Goal: Information Seeking & Learning: Check status

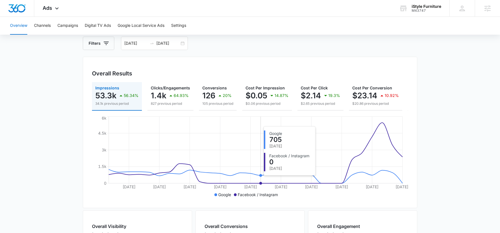
scroll to position [32, 0]
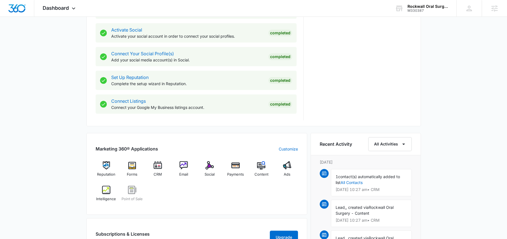
scroll to position [248, 0]
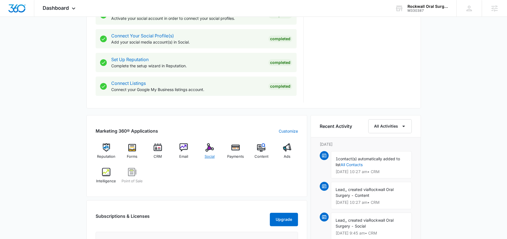
click at [203, 149] on div "Social" at bounding box center [209, 153] width 21 height 20
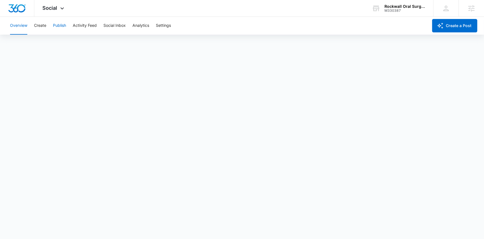
click at [59, 21] on button "Publish" at bounding box center [59, 26] width 13 height 18
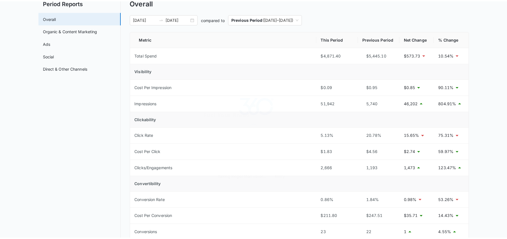
scroll to position [54, 0]
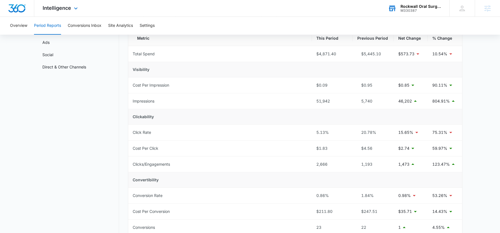
click at [402, 9] on div "M330387" at bounding box center [421, 11] width 41 height 4
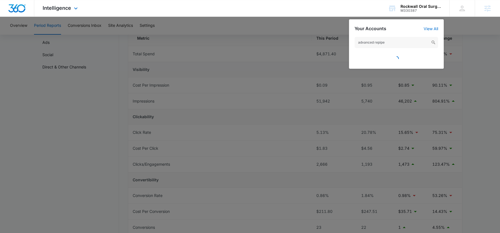
type input "advanced repipe"
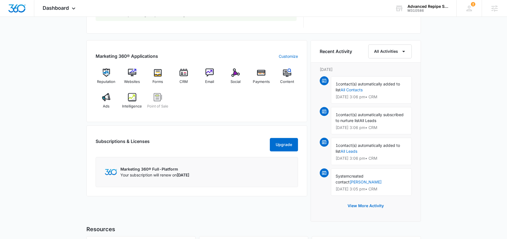
scroll to position [321, 0]
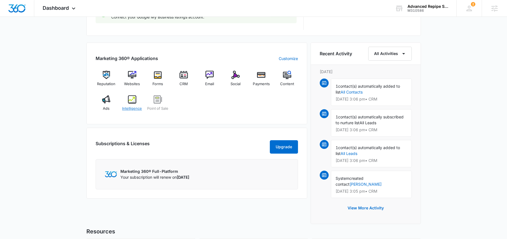
click at [137, 107] on span "Intelligence" at bounding box center [132, 109] width 20 height 6
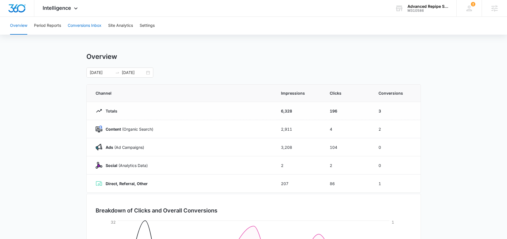
click at [79, 28] on button "Conversions Inbox" at bounding box center [85, 26] width 34 height 18
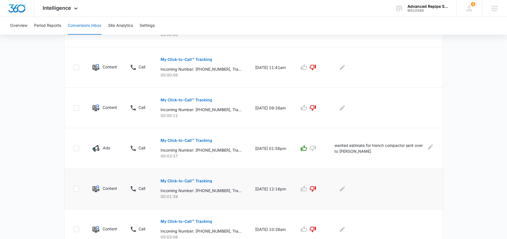
scroll to position [337, 0]
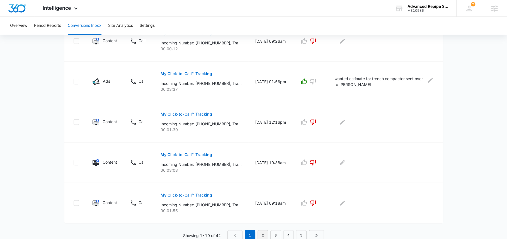
click at [261, 234] on link "2" at bounding box center [263, 235] width 11 height 11
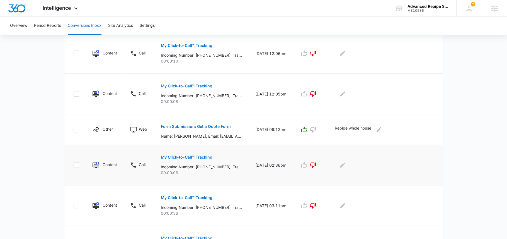
scroll to position [185, 0]
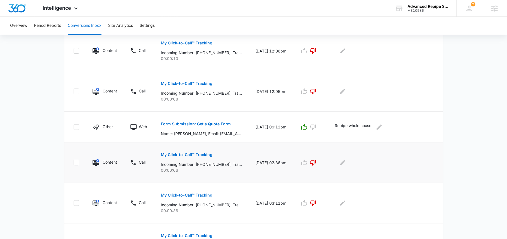
click at [208, 166] on p "Incoming Number: +19162491096, Tracking Number: +19162459038, Ring To: +1916605…" at bounding box center [201, 164] width 81 height 6
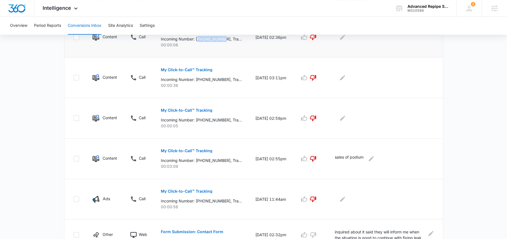
scroll to position [337, 0]
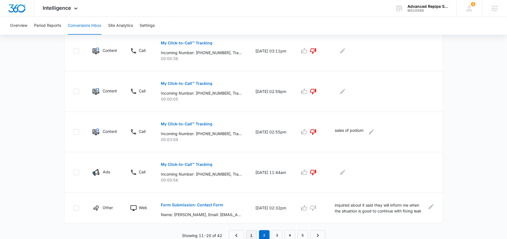
click at [254, 231] on link "1" at bounding box center [251, 235] width 11 height 11
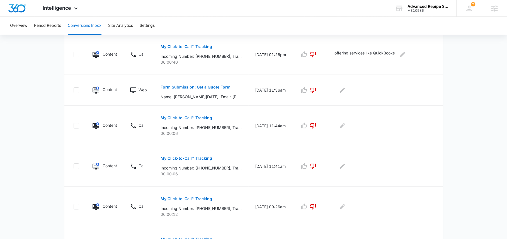
scroll to position [176, 0]
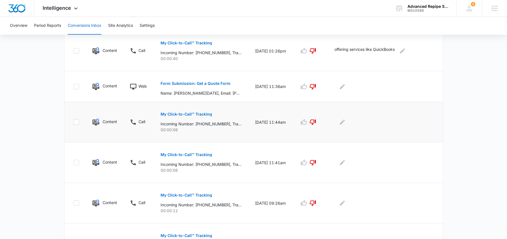
click at [210, 122] on p "Incoming Number: +19162491096, Tracking Number: +19162459038, Ring To: +1916605…" at bounding box center [201, 124] width 81 height 6
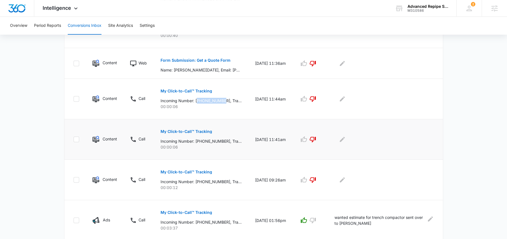
scroll to position [201, 0]
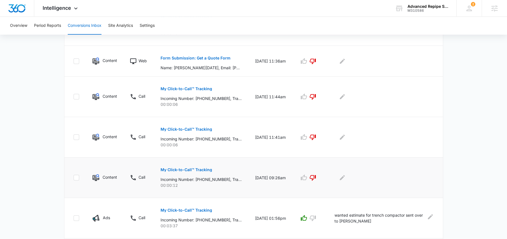
click at [207, 178] on p "Incoming Number: +19162491096, Tracking Number: +19162459038, Ring To: +1916605…" at bounding box center [201, 179] width 81 height 6
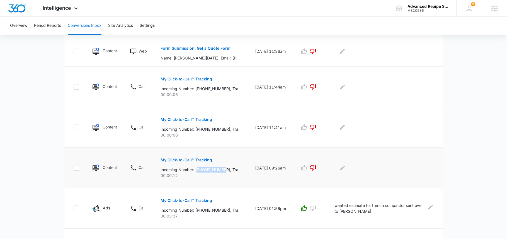
scroll to position [211, 0]
click at [210, 127] on p "Incoming Number: +17576006753, Tracking Number: +19162459038, Ring To: +1916605…" at bounding box center [201, 129] width 81 height 6
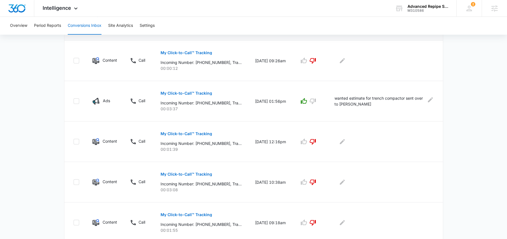
scroll to position [337, 0]
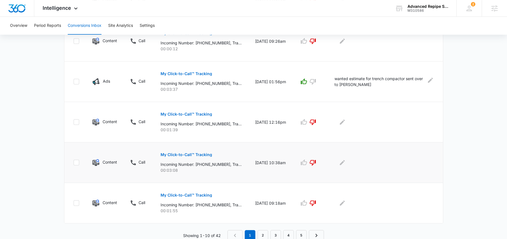
click at [214, 162] on p "Incoming Number: +19162491096, Tracking Number: +19162459038, Ring To: +1916605…" at bounding box center [201, 164] width 81 height 6
click at [210, 202] on p "Incoming Number: +19162491096, Tracking Number: +19162459038, Ring To: +1916605…" at bounding box center [201, 205] width 81 height 6
click at [264, 233] on link "2" at bounding box center [263, 235] width 11 height 11
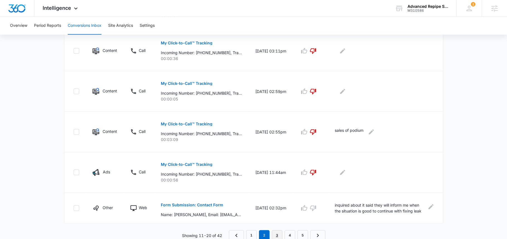
click at [276, 234] on link "3" at bounding box center [277, 235] width 11 height 11
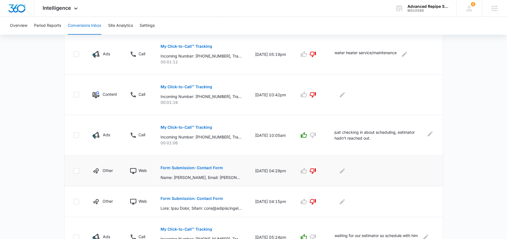
scroll to position [328, 0]
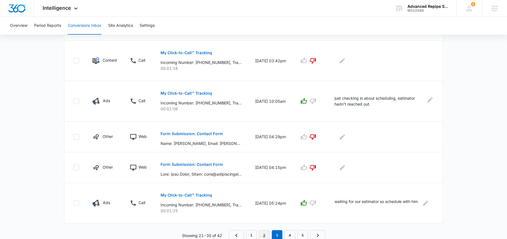
click at [265, 231] on link "2" at bounding box center [264, 235] width 11 height 11
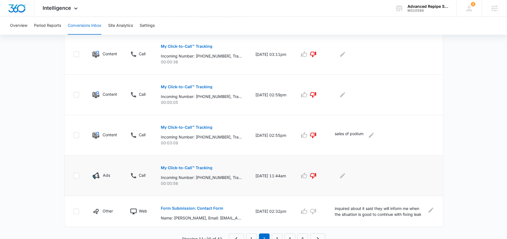
scroll to position [337, 0]
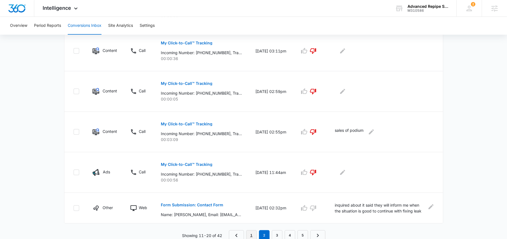
click at [253, 231] on link "1" at bounding box center [251, 235] width 11 height 11
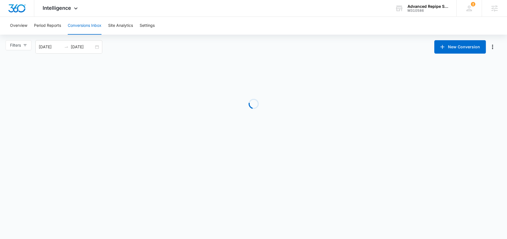
scroll to position [0, 0]
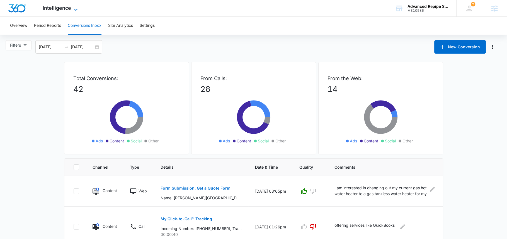
click at [73, 6] on icon at bounding box center [76, 9] width 7 height 7
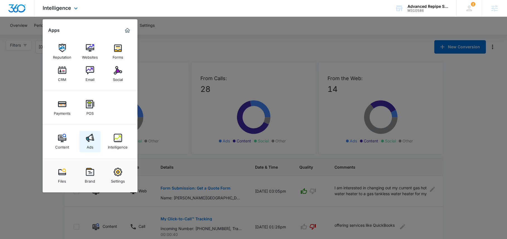
click at [89, 138] on img at bounding box center [90, 138] width 8 height 8
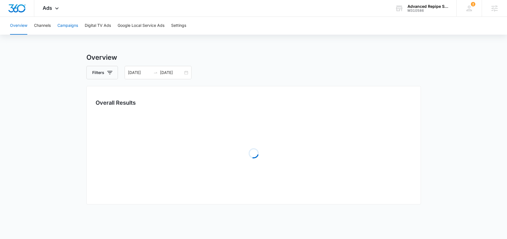
click at [74, 30] on button "Campaigns" at bounding box center [67, 26] width 21 height 18
type input "[DATE]"
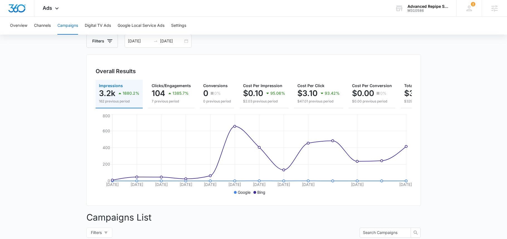
scroll to position [41, 0]
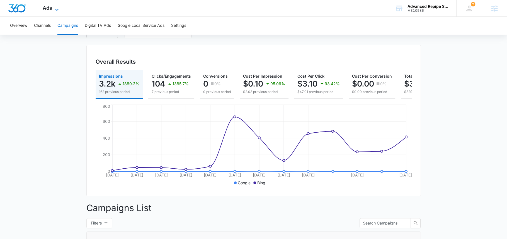
click at [55, 8] on icon at bounding box center [57, 9] width 7 height 7
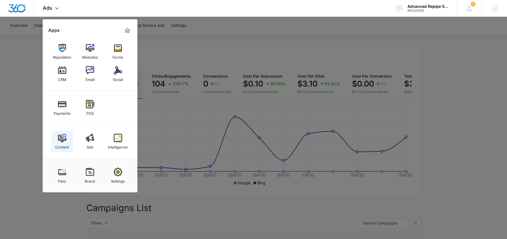
click at [61, 137] on img at bounding box center [62, 138] width 8 height 8
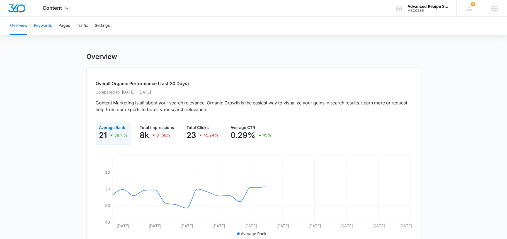
click at [43, 26] on button "Keywords" at bounding box center [43, 26] width 18 height 18
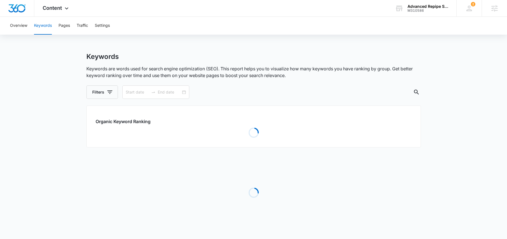
type input "[DATE]"
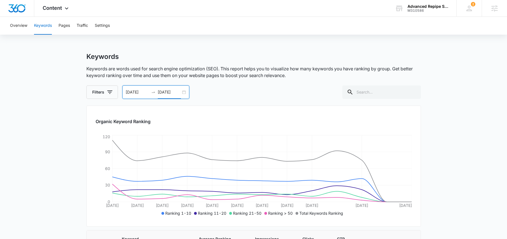
click at [170, 92] on input "[DATE]" at bounding box center [169, 92] width 23 height 6
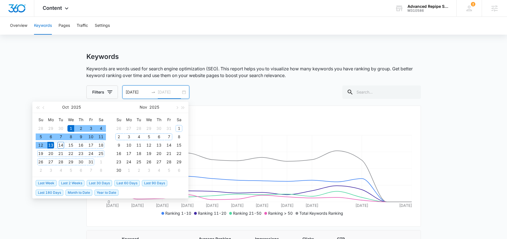
type input "[DATE]"
click at [98, 183] on span "Last 30 Days" at bounding box center [99, 183] width 25 height 6
type input "09/11/2025"
type input "[DATE]"
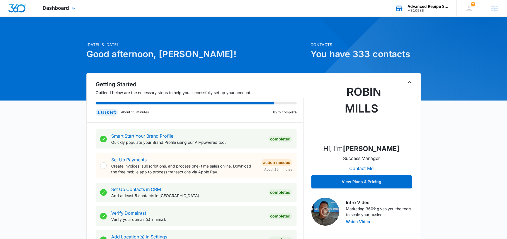
click at [406, 6] on div "Advanced Repipe Specialist M310586 Your Accounts View All" at bounding box center [422, 8] width 70 height 16
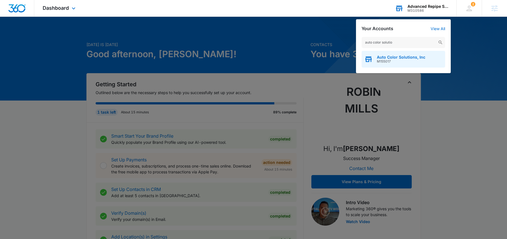
type input "auto color solutio"
click at [398, 61] on span "M155017" at bounding box center [401, 61] width 49 height 4
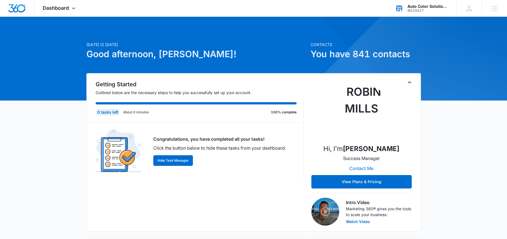
click at [66, 15] on div "Dashboard Apps Reputation Websites Forms CRM Email Social Shop Payments POS Con…" at bounding box center [59, 8] width 51 height 16
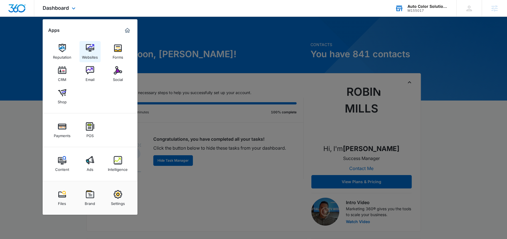
click at [97, 46] on link "Websites" at bounding box center [89, 51] width 21 height 21
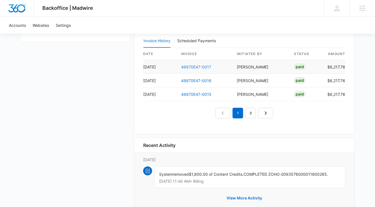
scroll to position [591, 0]
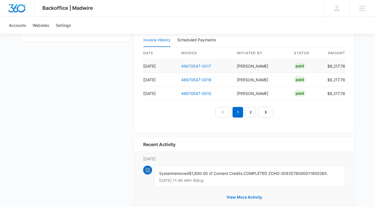
click at [194, 68] on link "48670E47-0017" at bounding box center [196, 66] width 30 height 5
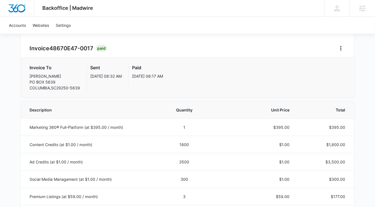
scroll to position [53, 0]
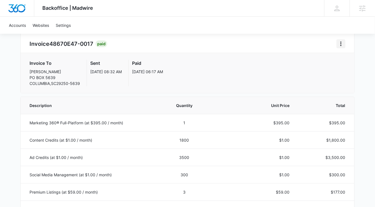
click at [341, 42] on icon "Home" at bounding box center [341, 43] width 7 height 7
click at [319, 59] on link "Download Invoice" at bounding box center [316, 59] width 32 height 5
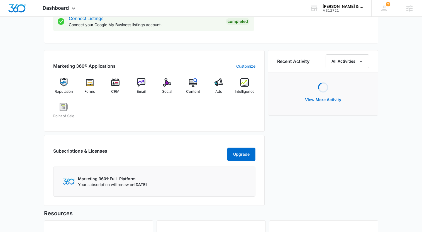
scroll to position [318, 0]
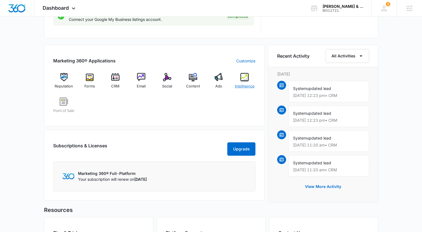
click at [245, 79] on img at bounding box center [245, 77] width 8 height 8
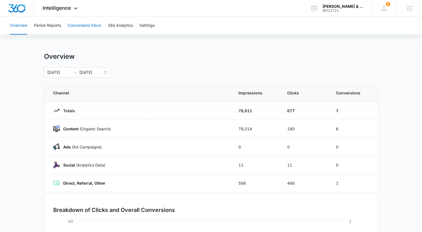
click at [93, 26] on button "Conversions Inbox" at bounding box center [85, 26] width 34 height 18
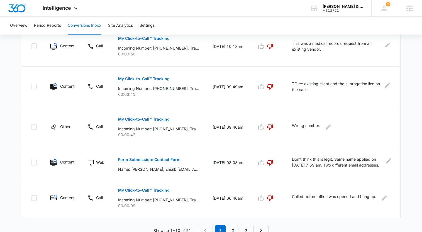
scroll to position [346, 0]
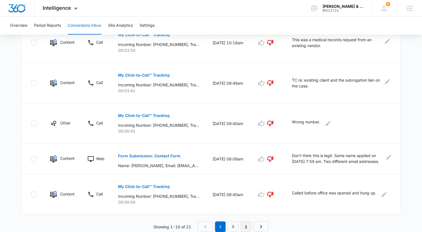
click at [245, 225] on link "3" at bounding box center [246, 227] width 11 height 11
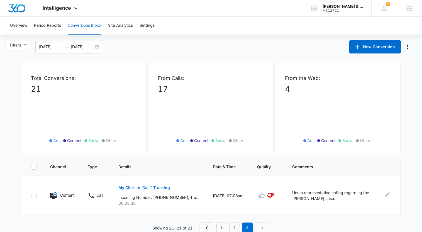
scroll to position [1, 0]
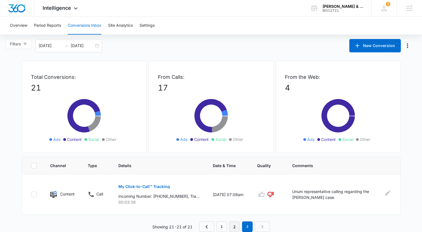
click at [233, 223] on link "2" at bounding box center [235, 227] width 11 height 11
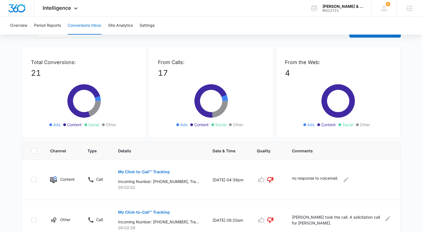
scroll to position [0, 0]
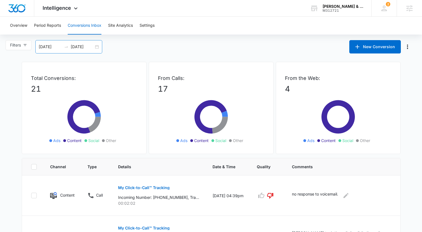
click at [79, 46] on input "[DATE]" at bounding box center [82, 47] width 23 height 6
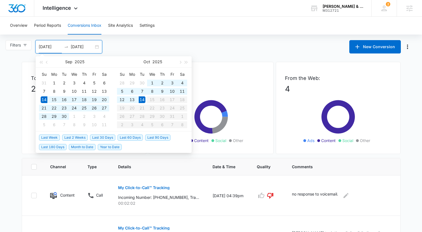
click at [59, 49] on input "[DATE]" at bounding box center [50, 47] width 23 height 6
click at [49, 62] on button "button" at bounding box center [47, 61] width 6 height 11
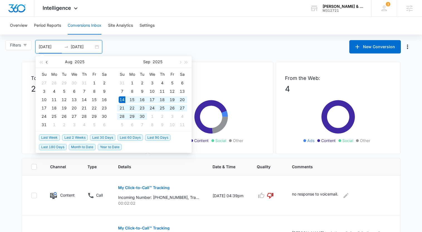
click at [49, 62] on button "button" at bounding box center [47, 61] width 6 height 11
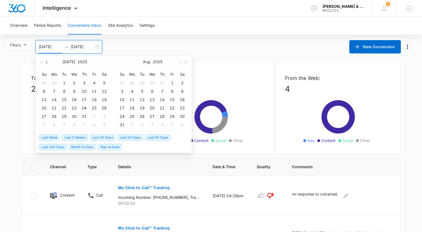
click at [49, 62] on button "button" at bounding box center [47, 61] width 6 height 11
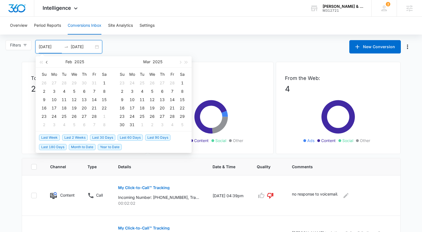
click at [49, 62] on button "button" at bounding box center [47, 61] width 6 height 11
type input "[DATE]"
click at [151, 82] on div "1" at bounding box center [152, 83] width 7 height 7
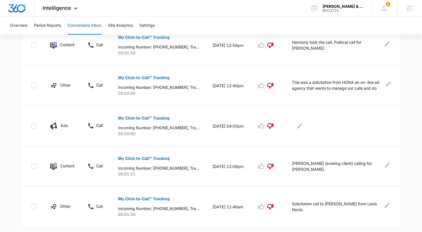
scroll to position [346, 0]
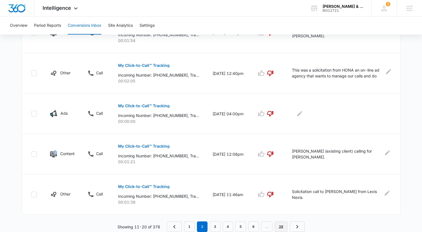
click at [283, 226] on link "38" at bounding box center [281, 227] width 13 height 11
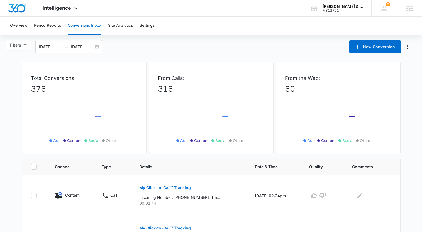
scroll to position [204, 0]
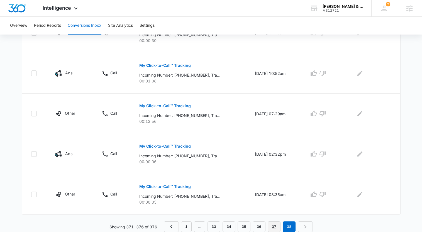
click at [277, 227] on link "37" at bounding box center [274, 227] width 13 height 11
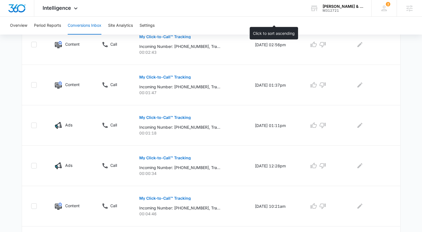
scroll to position [366, 0]
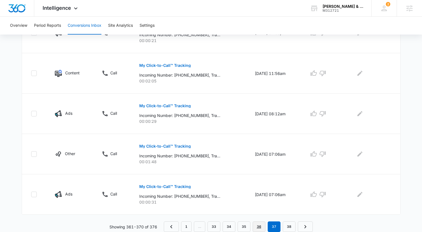
click at [260, 226] on link "36" at bounding box center [259, 227] width 13 height 11
click at [247, 226] on link "35" at bounding box center [244, 227] width 13 height 11
click at [231, 227] on link "34" at bounding box center [229, 227] width 13 height 11
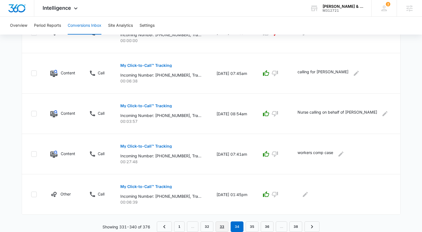
click at [224, 224] on link "33" at bounding box center [222, 227] width 13 height 11
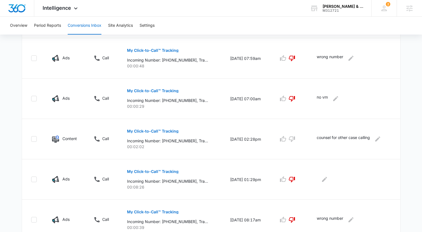
scroll to position [356, 0]
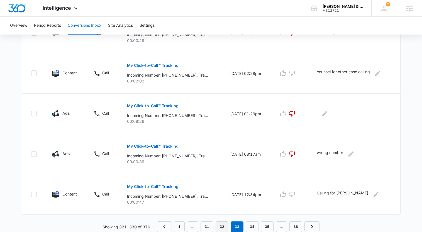
click at [221, 223] on link "32" at bounding box center [222, 227] width 13 height 11
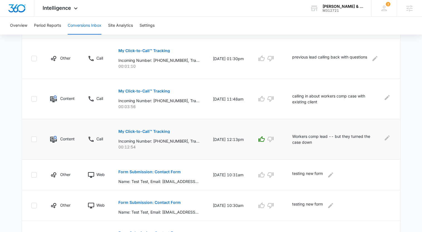
scroll to position [336, 0]
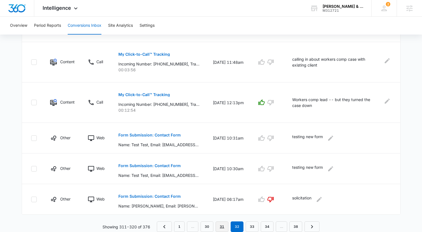
click at [222, 226] on link "31" at bounding box center [222, 227] width 13 height 11
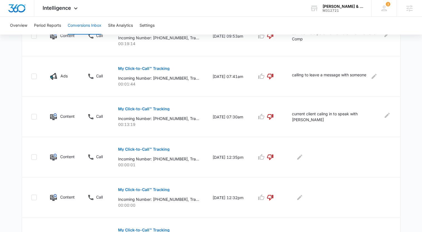
scroll to position [356, 0]
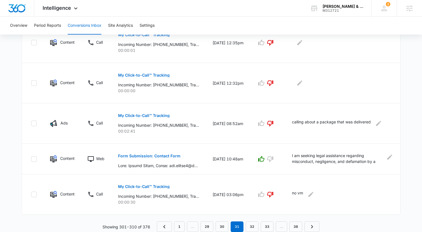
click at [224, 220] on div "Channel Type Details Date & Time Quality Comments Content Call My Click-to-Call…" at bounding box center [211, 17] width 379 height 429
click at [224, 227] on link "30" at bounding box center [222, 227] width 13 height 11
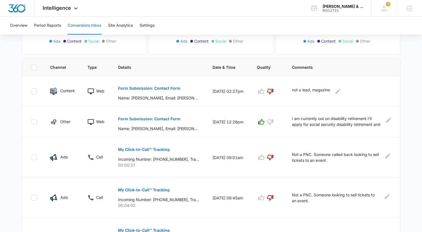
scroll to position [336, 0]
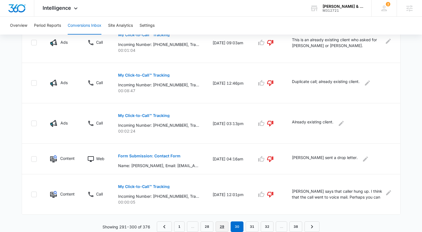
click at [221, 225] on link "29" at bounding box center [222, 227] width 13 height 11
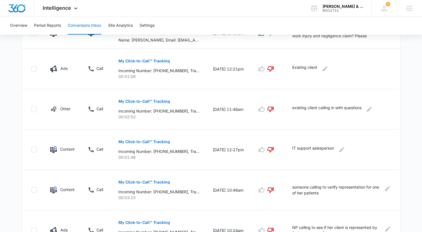
scroll to position [346, 0]
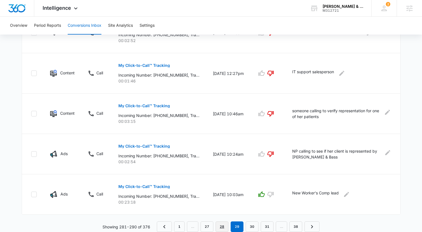
click at [222, 228] on link "28" at bounding box center [222, 227] width 13 height 11
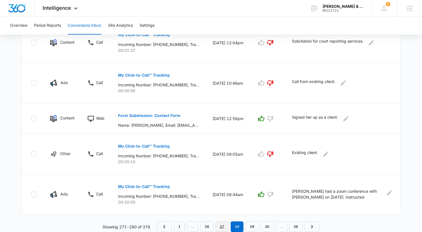
click at [222, 226] on link "27" at bounding box center [222, 227] width 13 height 11
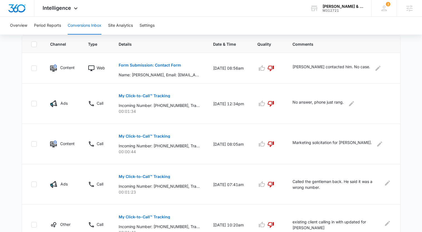
scroll to position [336, 0]
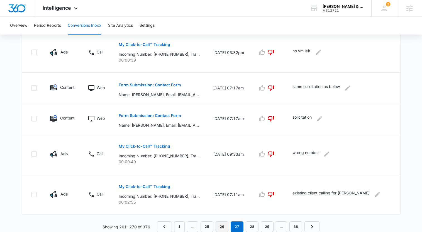
click at [226, 228] on link "26" at bounding box center [222, 227] width 13 height 11
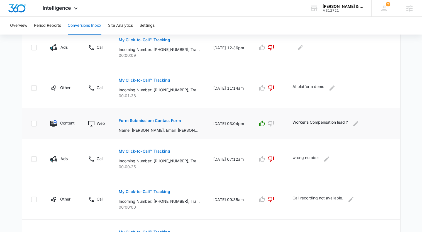
scroll to position [356, 0]
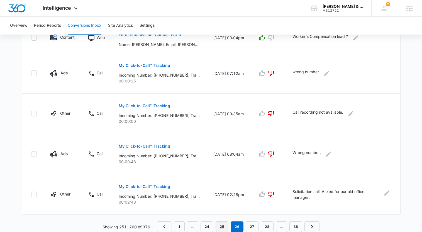
click at [227, 227] on link "25" at bounding box center [222, 227] width 13 height 11
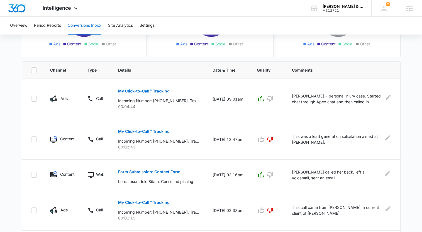
scroll to position [93, 0]
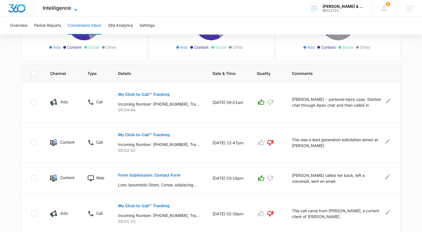
click at [57, 6] on span "Intelligence" at bounding box center [57, 8] width 28 height 6
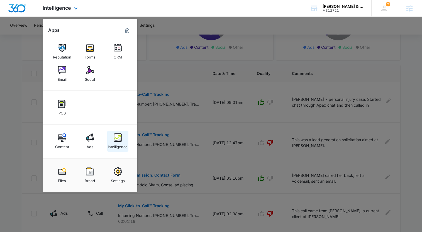
click at [119, 144] on div "Intelligence" at bounding box center [118, 145] width 20 height 7
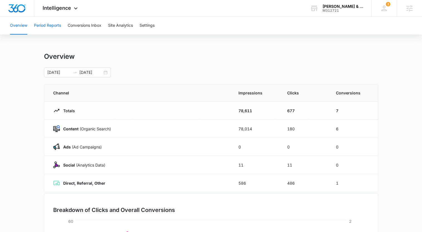
click at [54, 21] on button "Period Reports" at bounding box center [47, 26] width 27 height 18
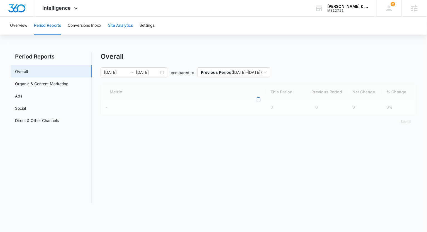
click at [123, 28] on button "Site Analytics" at bounding box center [120, 26] width 25 height 18
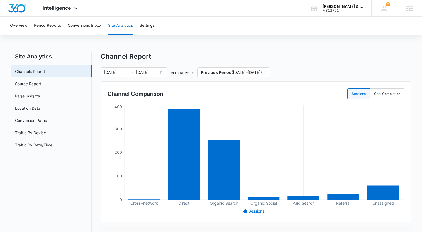
scroll to position [16, 0]
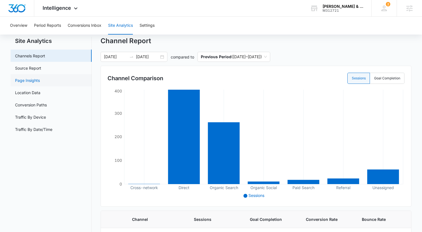
click at [40, 78] on link "Page Insights" at bounding box center [27, 81] width 25 height 6
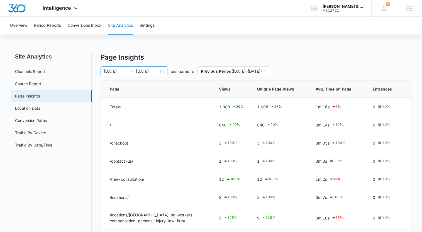
click at [112, 73] on input "[DATE]" at bounding box center [115, 71] width 23 height 6
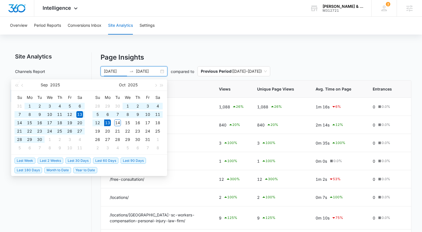
click at [132, 160] on span "Last 90 Days" at bounding box center [133, 161] width 25 height 6
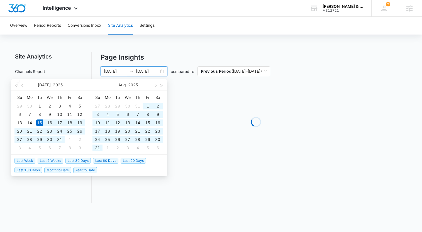
type input "[DATE]"
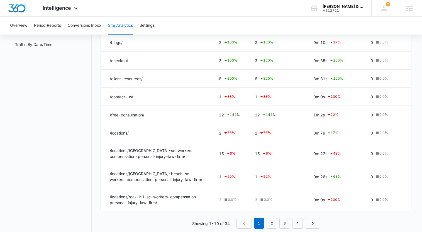
scroll to position [117, 0]
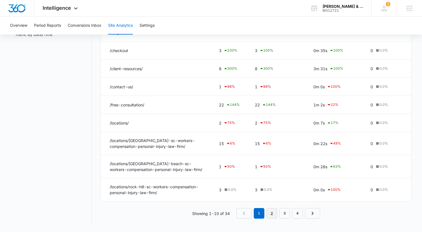
click at [273, 212] on link "2" at bounding box center [272, 213] width 11 height 11
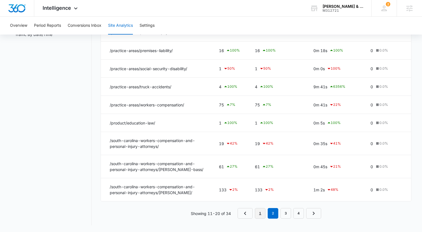
click at [259, 213] on link "1" at bounding box center [260, 213] width 11 height 11
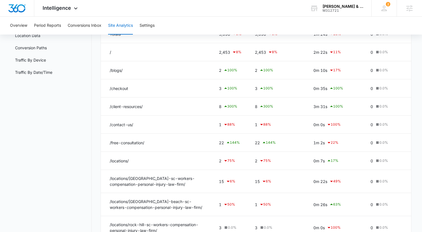
scroll to position [0, 0]
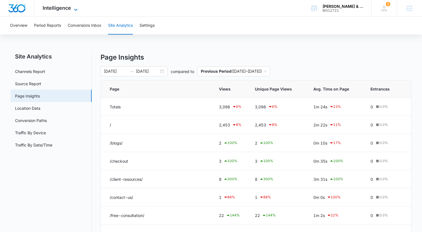
click at [64, 8] on span "Intelligence" at bounding box center [57, 8] width 28 height 6
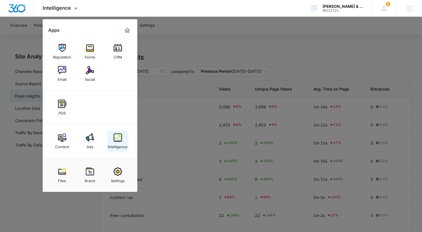
click at [120, 134] on img at bounding box center [118, 138] width 8 height 8
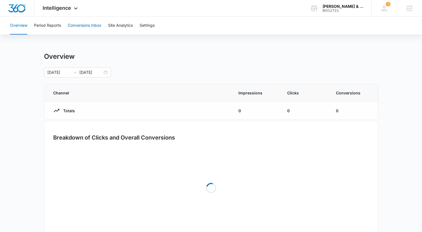
click at [81, 25] on button "Conversions Inbox" at bounding box center [85, 26] width 34 height 18
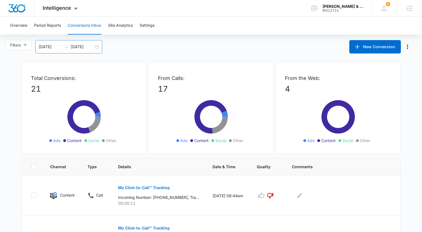
click at [47, 43] on div "[DATE] [DATE]" at bounding box center [68, 46] width 67 height 13
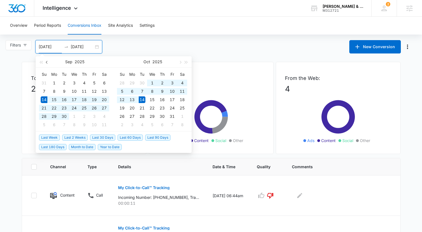
click at [47, 63] on span "button" at bounding box center [47, 62] width 3 height 3
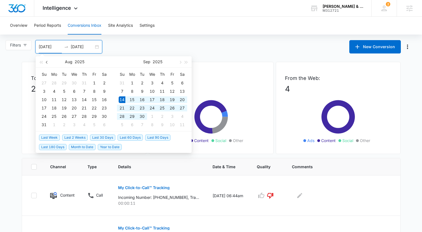
click at [47, 63] on span "button" at bounding box center [47, 62] width 3 height 3
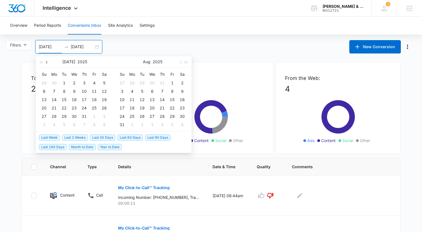
click at [47, 63] on span "button" at bounding box center [47, 62] width 3 height 3
click at [47, 62] on span "button" at bounding box center [47, 62] width 3 height 3
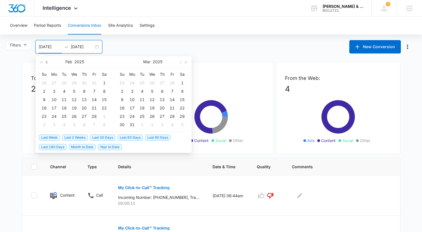
click at [47, 62] on span "button" at bounding box center [47, 62] width 3 height 3
click at [124, 42] on div "Filters [DATE] [DATE] New Conversion [DATE] Su Mo Tu We Th Fr Sa 29 30 31 1 2 3…" at bounding box center [211, 46] width 422 height 13
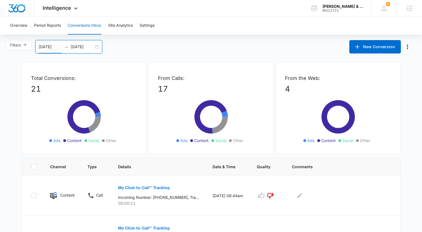
click at [56, 44] on input "[DATE]" at bounding box center [50, 47] width 23 height 6
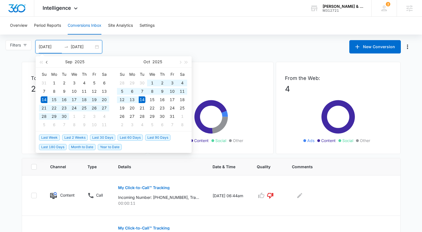
click at [47, 63] on span "button" at bounding box center [47, 62] width 3 height 3
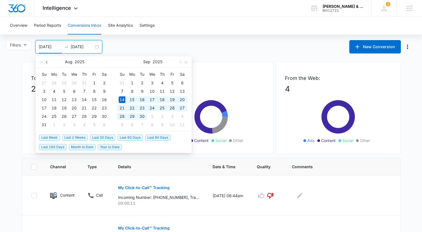
click at [47, 63] on span "button" at bounding box center [47, 62] width 3 height 3
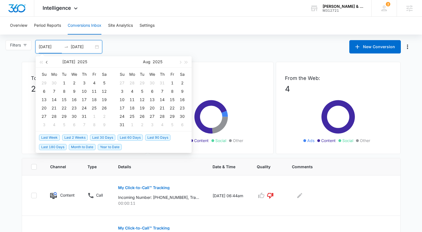
click at [47, 63] on span "button" at bounding box center [47, 62] width 3 height 3
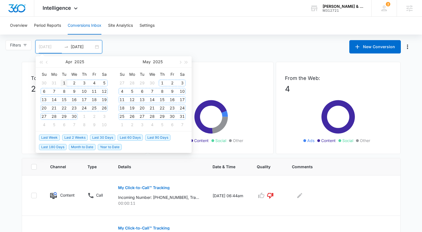
type input "[DATE]"
click at [63, 85] on div "1" at bounding box center [64, 83] width 7 height 7
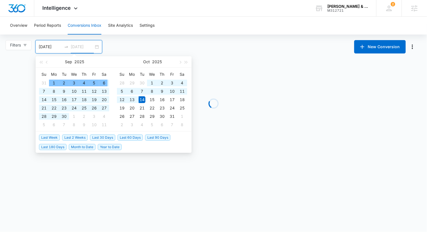
type input "[DATE]"
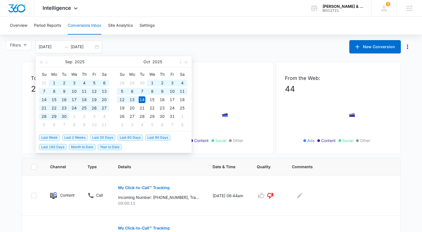
click at [200, 50] on div "Filters [DATE] [DATE] New Conversion [DATE] Su Mo Tu We Th Fr Sa 31 1 2 3 4 5 6…" at bounding box center [211, 46] width 422 height 13
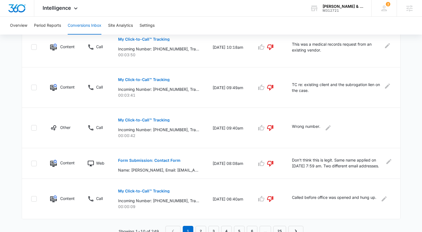
scroll to position [346, 0]
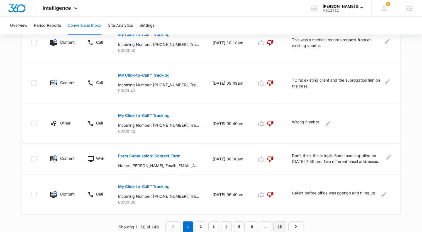
click at [279, 227] on link "25" at bounding box center [280, 227] width 13 height 11
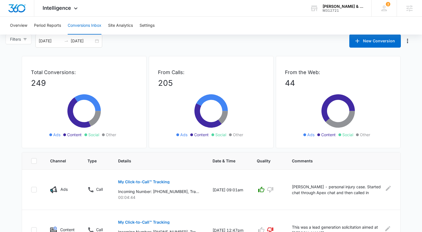
scroll to position [0, 0]
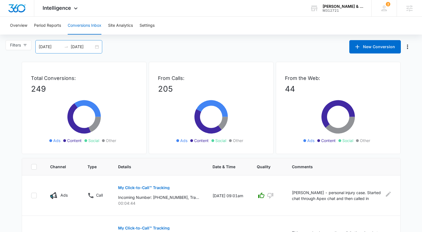
click at [53, 46] on input "[DATE]" at bounding box center [50, 47] width 23 height 6
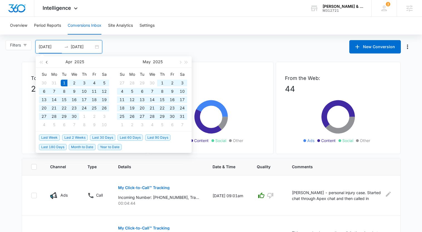
click at [46, 62] on span "button" at bounding box center [47, 62] width 3 height 3
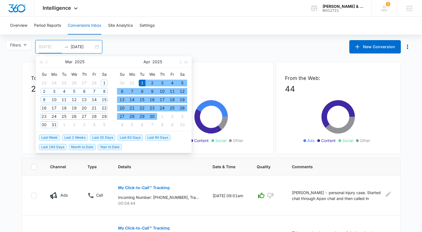
click at [102, 83] on div "1" at bounding box center [104, 83] width 7 height 7
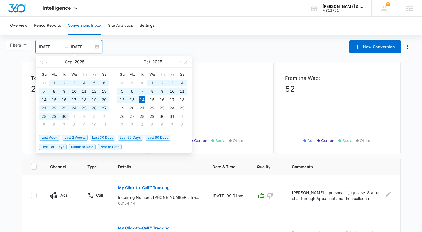
click at [189, 42] on div "Filters [DATE] [DATE] New Conversion [DATE] Su Mo Tu We Th Fr Sa 31 1 2 3 4 5 6…" at bounding box center [211, 46] width 422 height 13
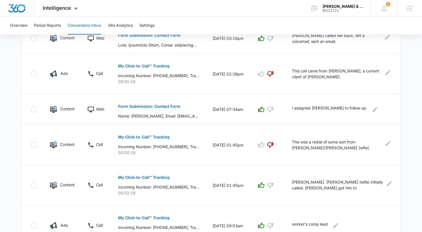
scroll to position [346, 0]
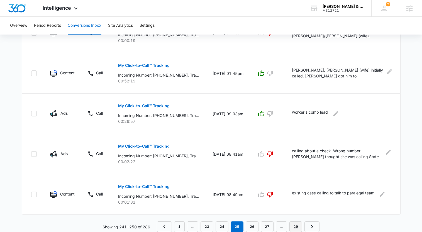
click at [296, 225] on link "29" at bounding box center [296, 227] width 13 height 11
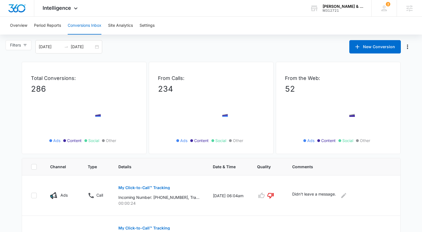
scroll to position [184, 0]
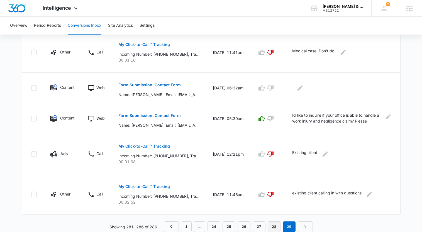
click at [273, 225] on link "28" at bounding box center [274, 227] width 13 height 11
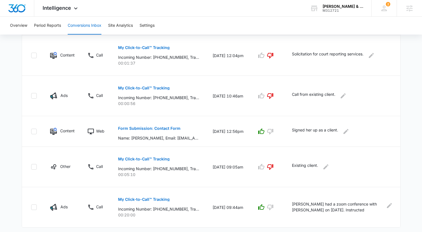
scroll to position [346, 0]
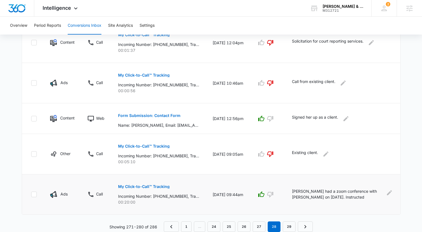
drag, startPoint x: 295, startPoint y: 192, endPoint x: 363, endPoint y: 199, distance: 67.5
click at [363, 199] on p "[PERSON_NAME] had a zoom conference with [PERSON_NAME] on [DATE]. Instructed [P…" at bounding box center [338, 195] width 92 height 13
drag, startPoint x: 293, startPoint y: 191, endPoint x: 372, endPoint y: 199, distance: 79.9
click at [372, 200] on td "[PERSON_NAME] had a zoom conference with [PERSON_NAME] on [DATE]. Instructed [P…" at bounding box center [343, 195] width 115 height 40
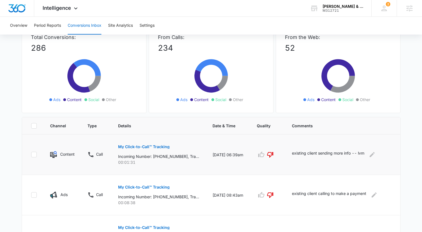
scroll to position [0, 0]
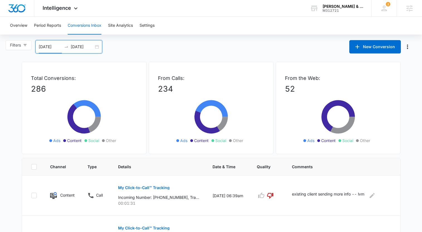
click at [53, 48] on input "[DATE]" at bounding box center [50, 47] width 23 height 6
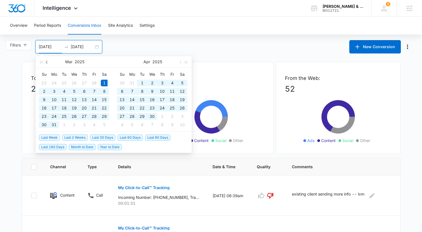
click at [47, 60] on button "button" at bounding box center [47, 61] width 6 height 11
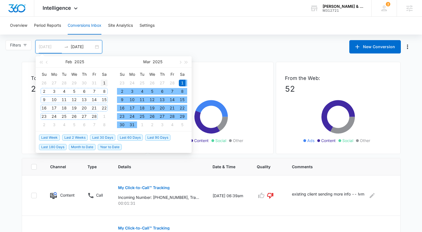
type input "[DATE]"
click at [102, 82] on div "1" at bounding box center [104, 83] width 7 height 7
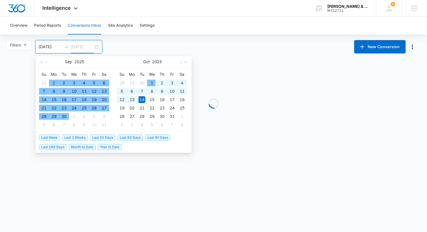
type input "[DATE]"
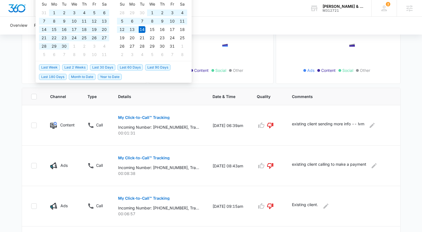
scroll to position [346, 0]
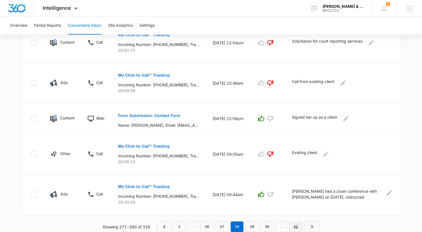
click at [296, 228] on link "32" at bounding box center [296, 227] width 13 height 11
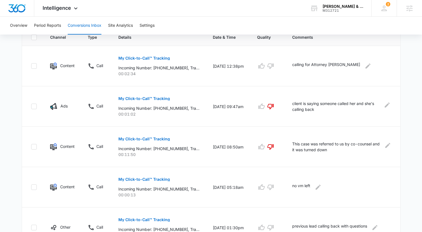
scroll to position [204, 0]
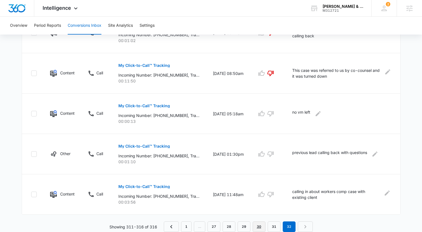
click at [261, 224] on link "30" at bounding box center [259, 227] width 13 height 11
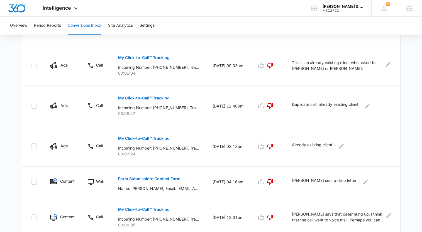
scroll to position [336, 0]
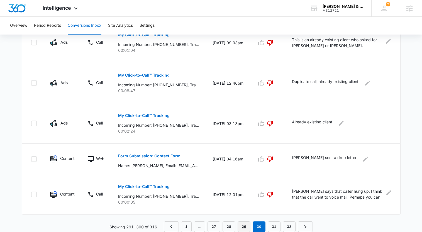
click at [245, 228] on link "29" at bounding box center [244, 227] width 13 height 11
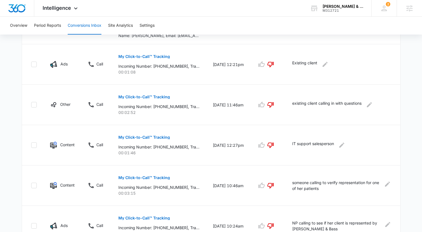
scroll to position [346, 0]
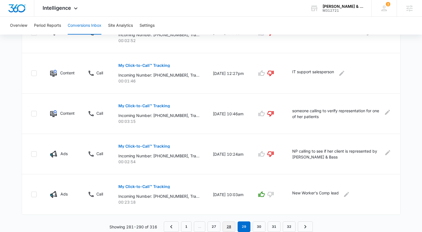
click at [231, 227] on link "28" at bounding box center [229, 227] width 13 height 11
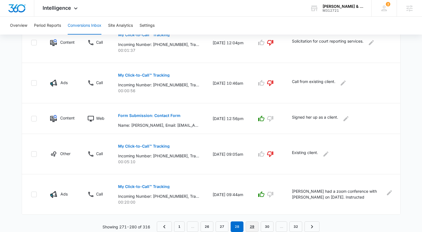
click at [251, 222] on link "29" at bounding box center [252, 227] width 13 height 11
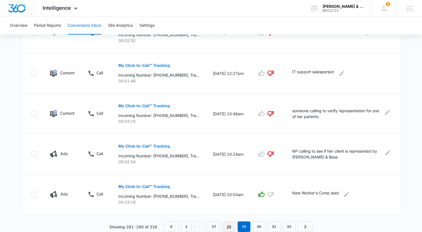
click at [231, 222] on link "28" at bounding box center [229, 227] width 13 height 11
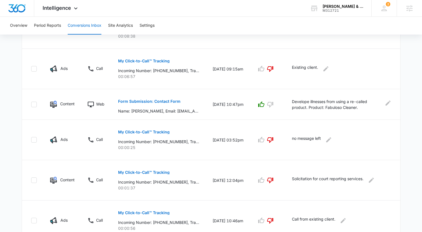
scroll to position [207, 0]
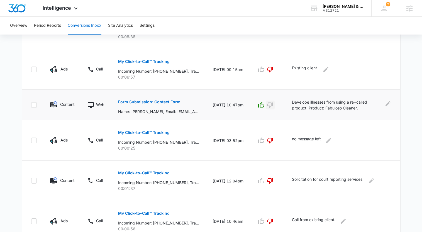
click at [274, 104] on icon "button" at bounding box center [270, 106] width 6 height 6
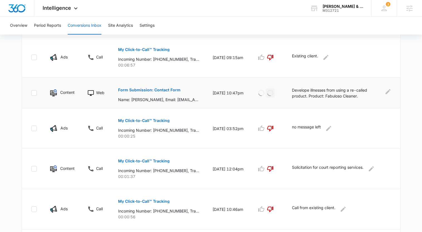
scroll to position [346, 0]
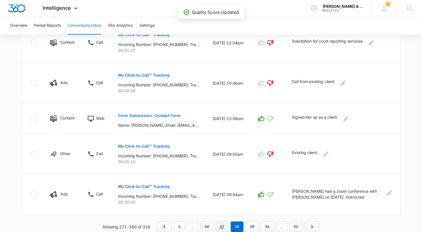
click at [223, 227] on link "27" at bounding box center [222, 227] width 13 height 11
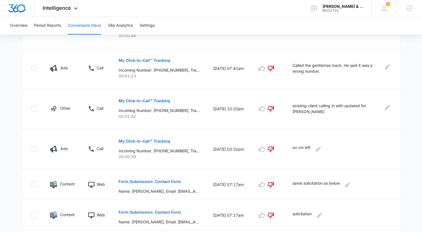
scroll to position [336, 0]
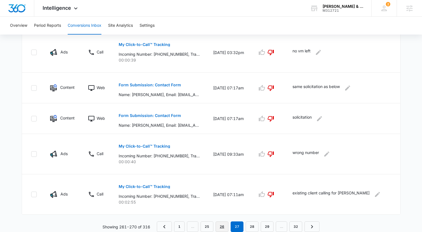
click at [225, 226] on link "26" at bounding box center [222, 227] width 13 height 11
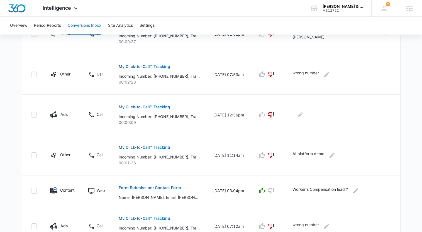
scroll to position [356, 0]
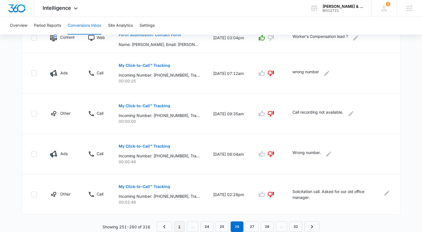
click at [180, 228] on link "1" at bounding box center [179, 227] width 11 height 11
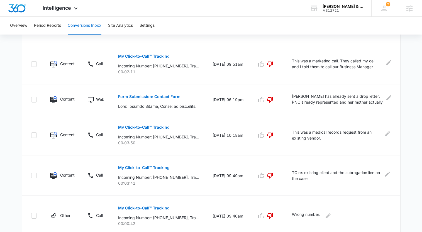
scroll to position [346, 0]
